Goal: Task Accomplishment & Management: Manage account settings

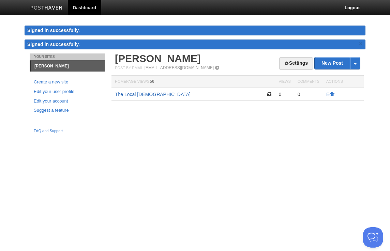
click at [149, 96] on link "The Local [DEMOGRAPHIC_DATA]" at bounding box center [153, 94] width 76 height 5
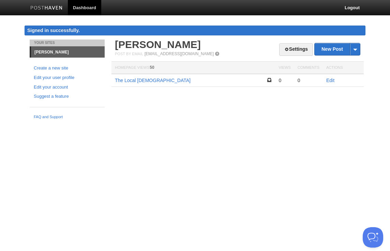
click at [326, 80] on td "Edit" at bounding box center [343, 80] width 41 height 13
click at [331, 82] on link "Edit" at bounding box center [330, 80] width 8 height 5
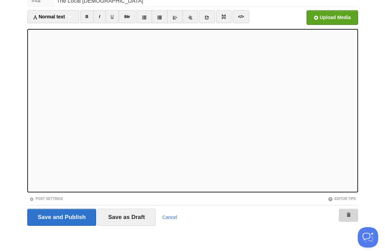
scroll to position [51, 0]
click at [343, 215] on link at bounding box center [348, 215] width 19 height 13
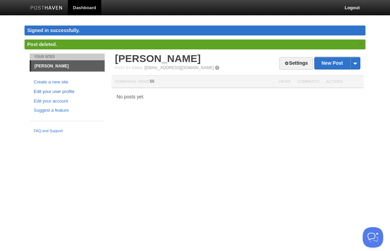
click at [58, 91] on link "Edit your user profile" at bounding box center [67, 91] width 67 height 7
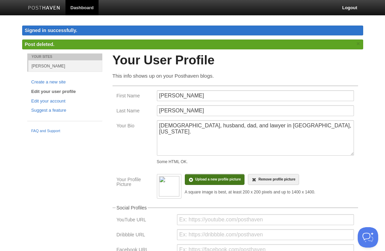
click at [208, 180] on input "file" at bounding box center [13, 183] width 516 height 35
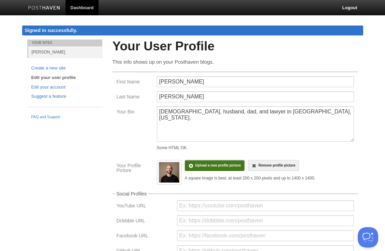
scroll to position [169, 0]
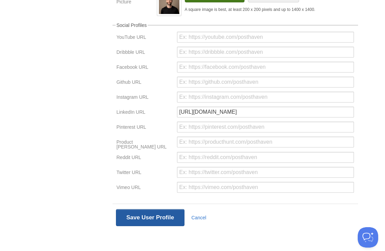
click at [152, 215] on button "Save User Profile" at bounding box center [150, 217] width 69 height 17
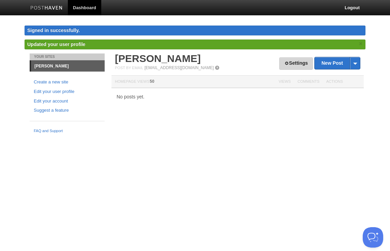
click at [299, 62] on link "Settings" at bounding box center [296, 63] width 34 height 13
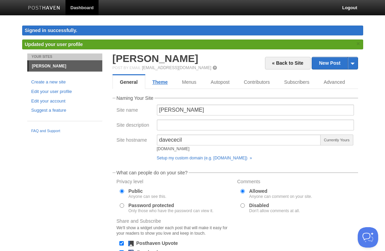
click at [161, 77] on link "Theme" at bounding box center [160, 82] width 30 height 14
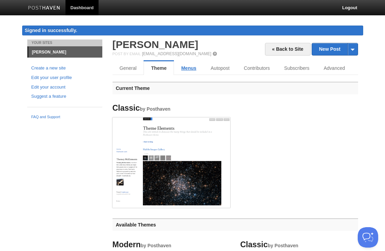
click at [183, 67] on link "Menus" at bounding box center [188, 68] width 29 height 14
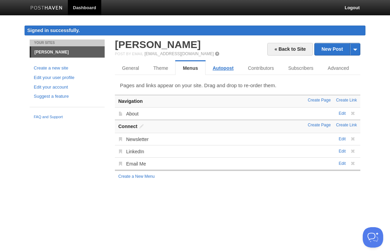
click at [227, 69] on link "Autopost" at bounding box center [223, 68] width 35 height 14
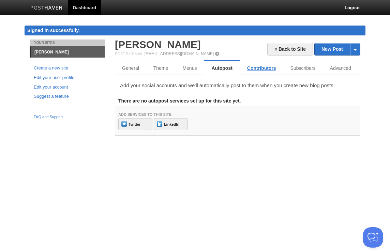
click at [266, 69] on link "Contributors" at bounding box center [261, 68] width 43 height 14
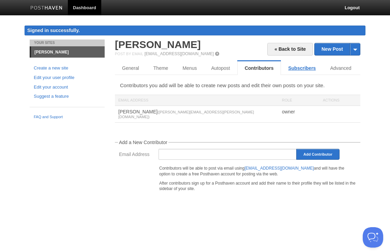
click at [303, 69] on link "Subscribers" at bounding box center [302, 68] width 42 height 14
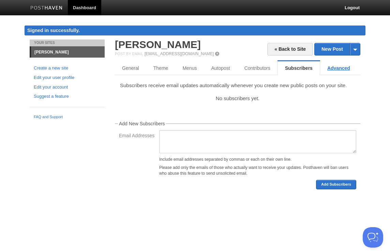
click at [336, 70] on link "Advanced" at bounding box center [338, 68] width 37 height 14
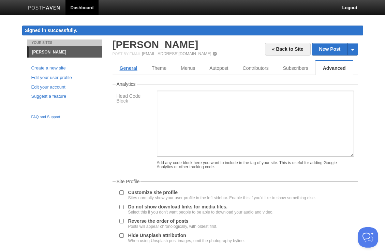
click at [130, 71] on link "General" at bounding box center [129, 68] width 32 height 14
